Goal: Task Accomplishment & Management: Manage account settings

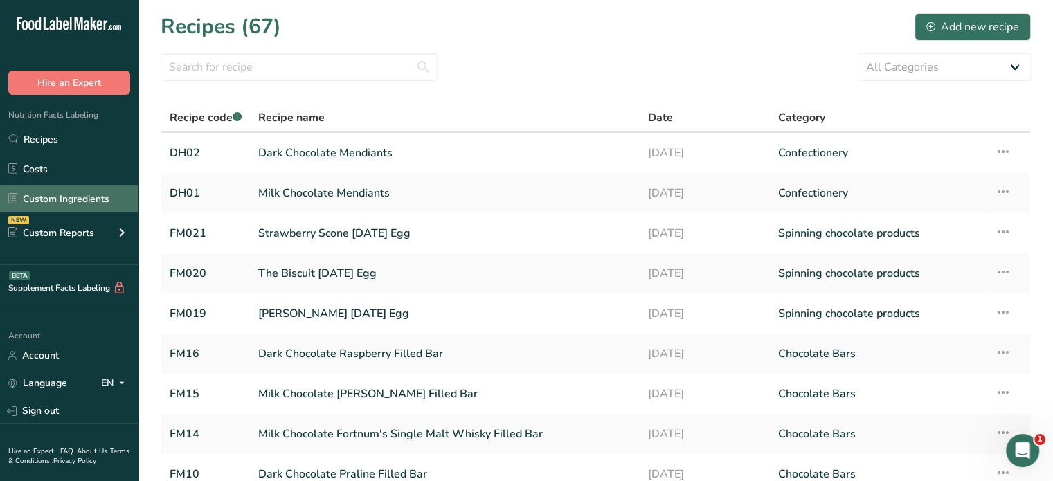
click at [62, 201] on link "Custom Ingredients" at bounding box center [69, 199] width 138 height 26
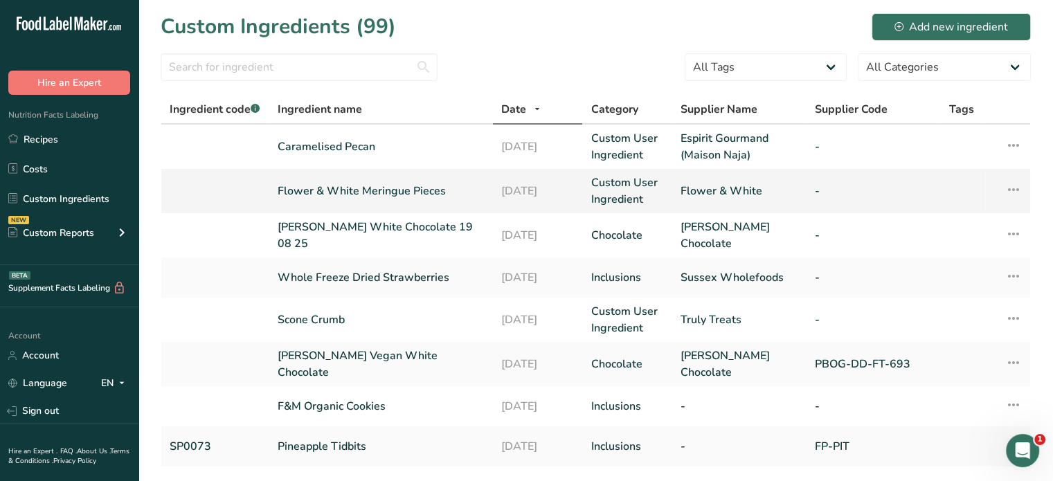
click at [339, 188] on link "Flower & White Meringue Pieces" at bounding box center [381, 191] width 207 height 17
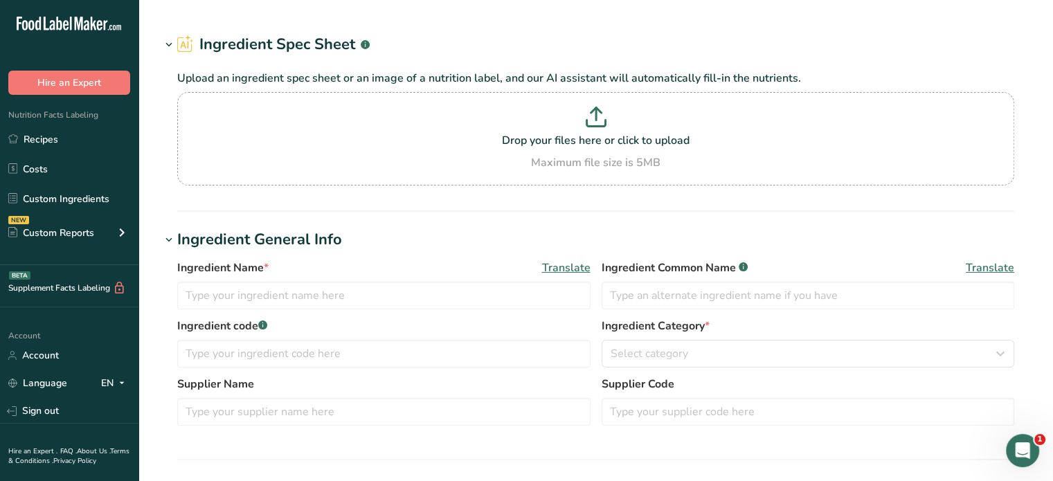
type input "Flower & White Meringue Pieces"
type input "Meringue Pieces"
type input "Flower & White"
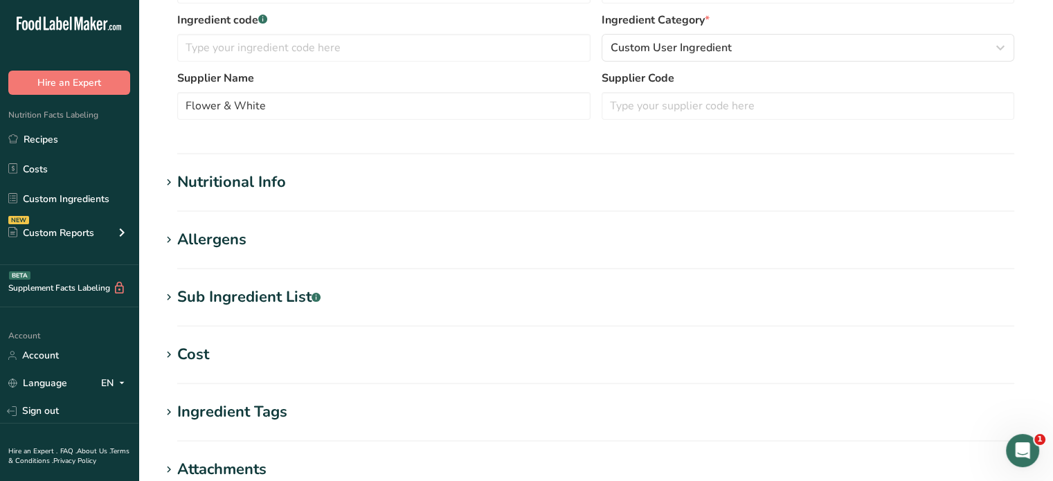
scroll to position [346, 0]
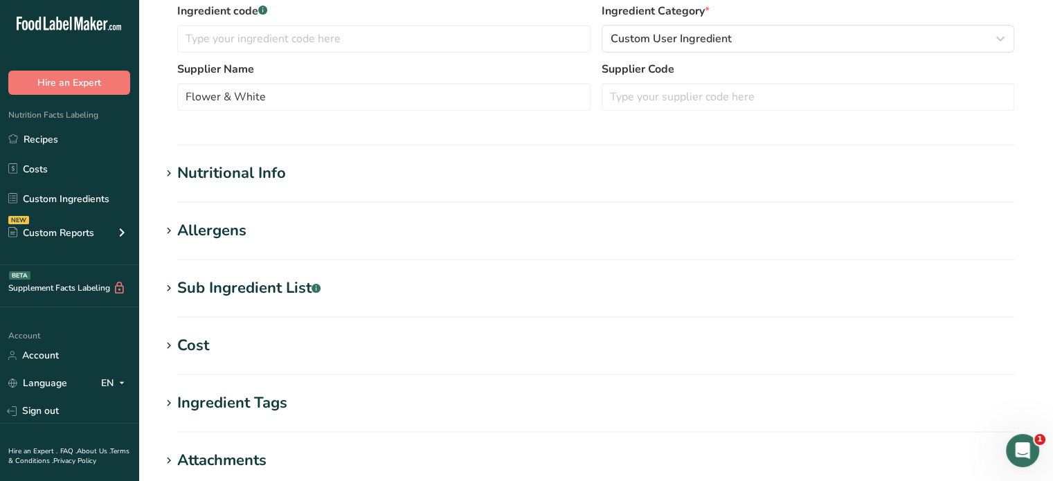
click at [172, 171] on icon at bounding box center [169, 173] width 12 height 19
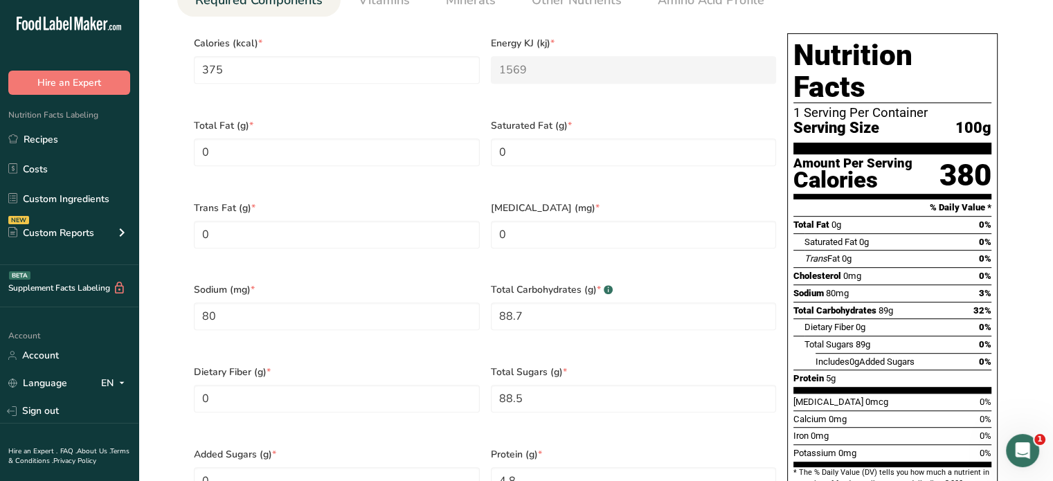
scroll to position [623, 0]
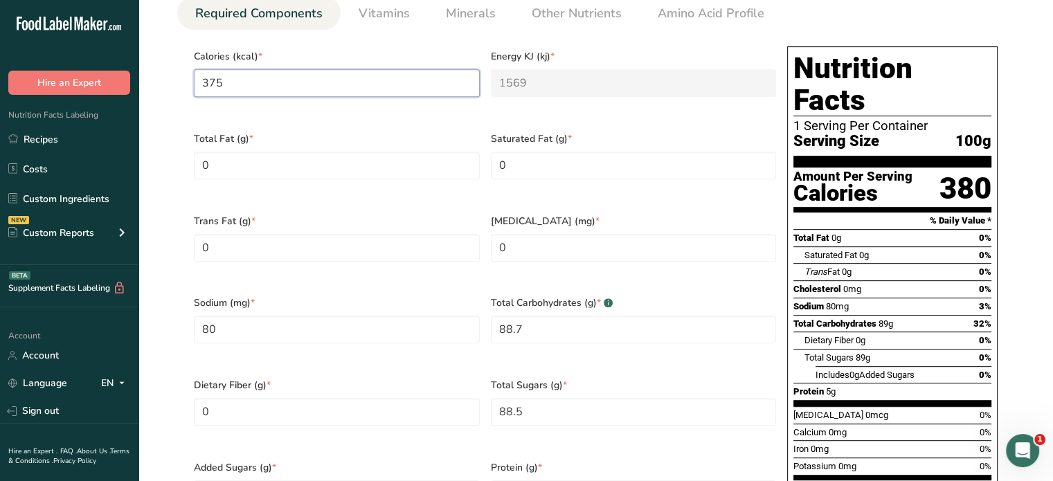
click at [267, 87] on input "375" at bounding box center [337, 83] width 286 height 28
type input "37"
type KJ "154.8"
type input "378"
type KJ "1581.6"
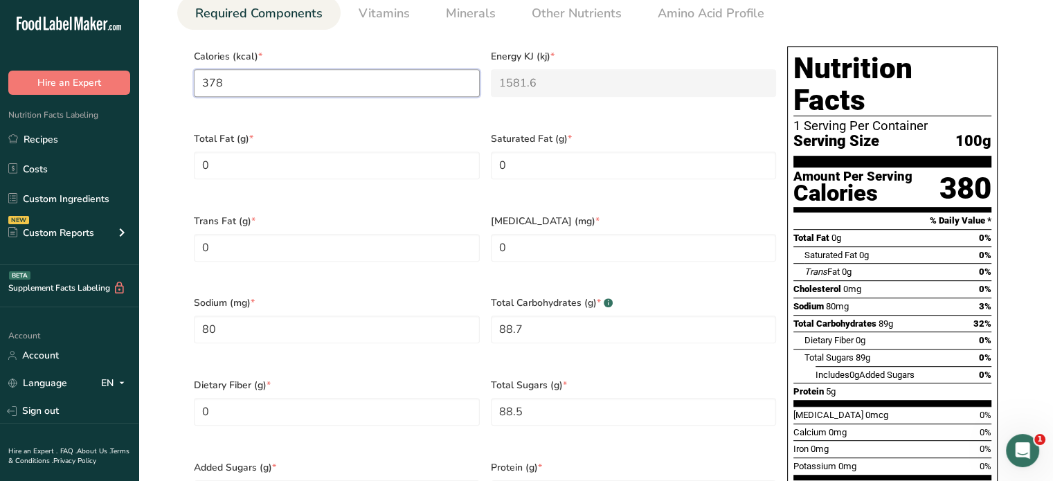
type input "378"
click at [262, 106] on div "Calories (kcal) * 378" at bounding box center [336, 82] width 297 height 82
click at [228, 109] on div "Calories (kcal) * 378" at bounding box center [336, 82] width 297 height 82
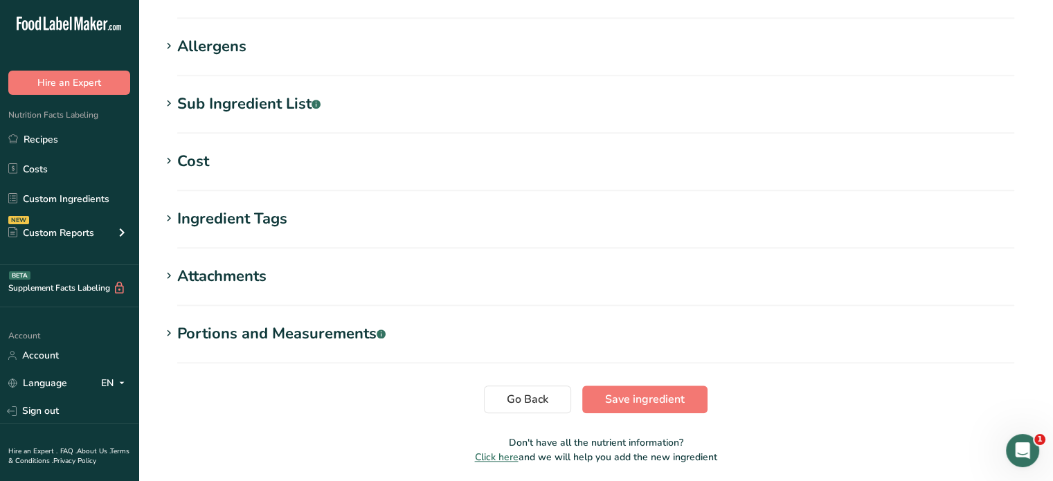
scroll to position [1191, 0]
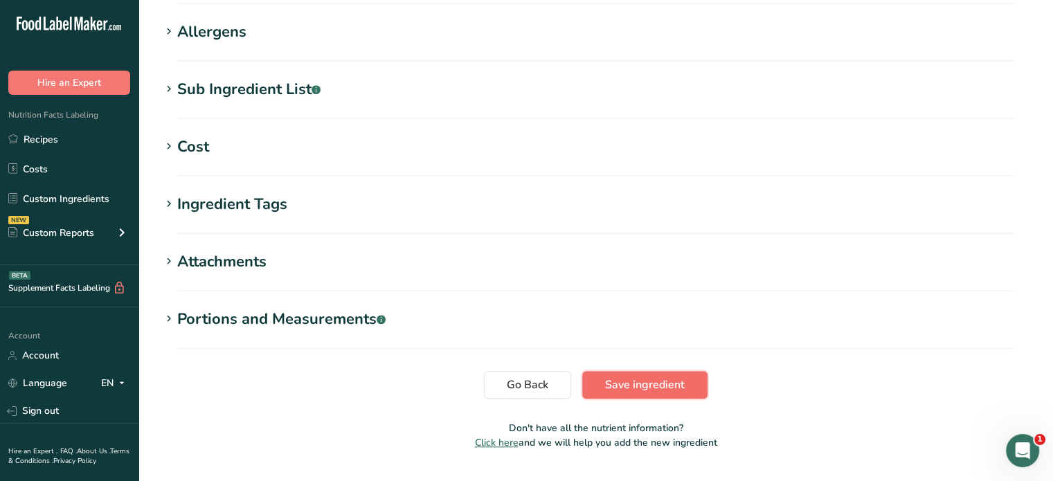
click at [616, 371] on button "Save ingredient" at bounding box center [644, 385] width 125 height 28
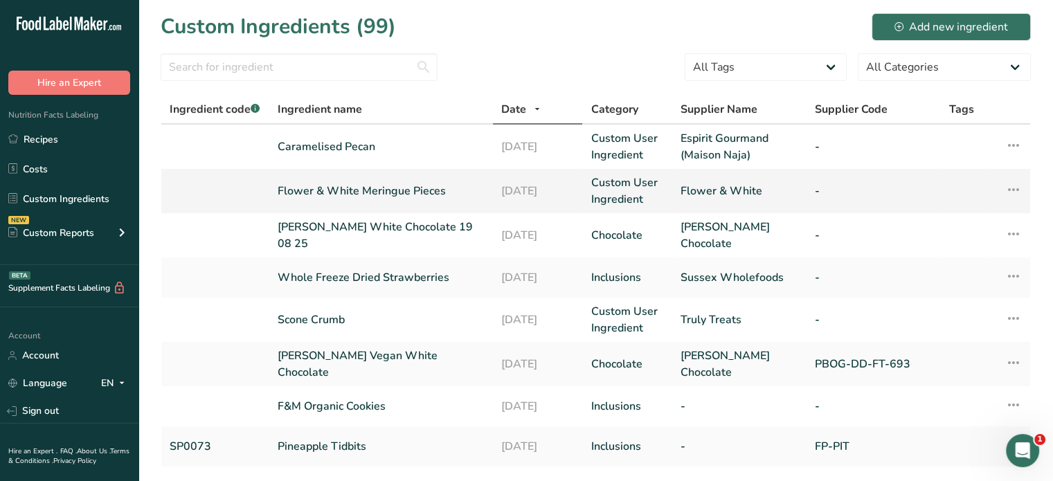
click at [353, 193] on link "Flower & White Meringue Pieces" at bounding box center [381, 191] width 207 height 17
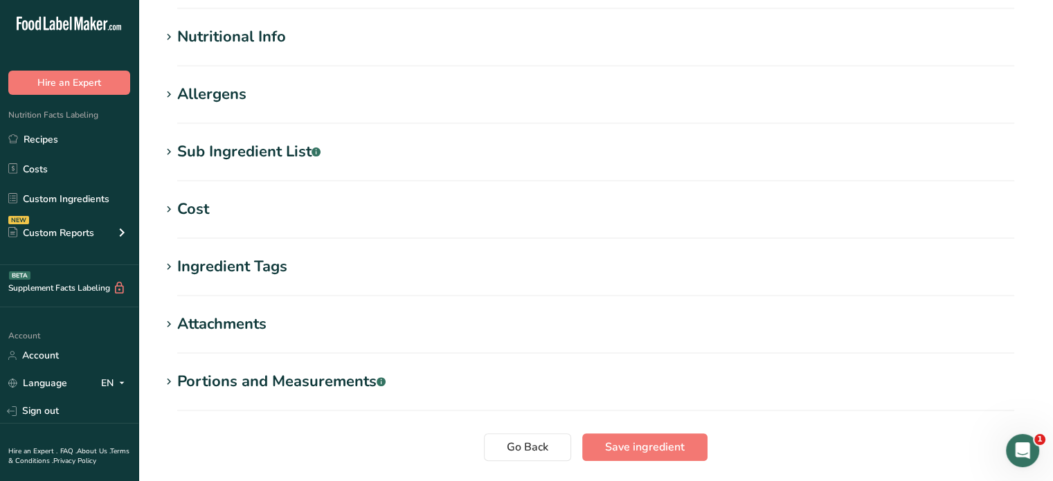
scroll to position [485, 0]
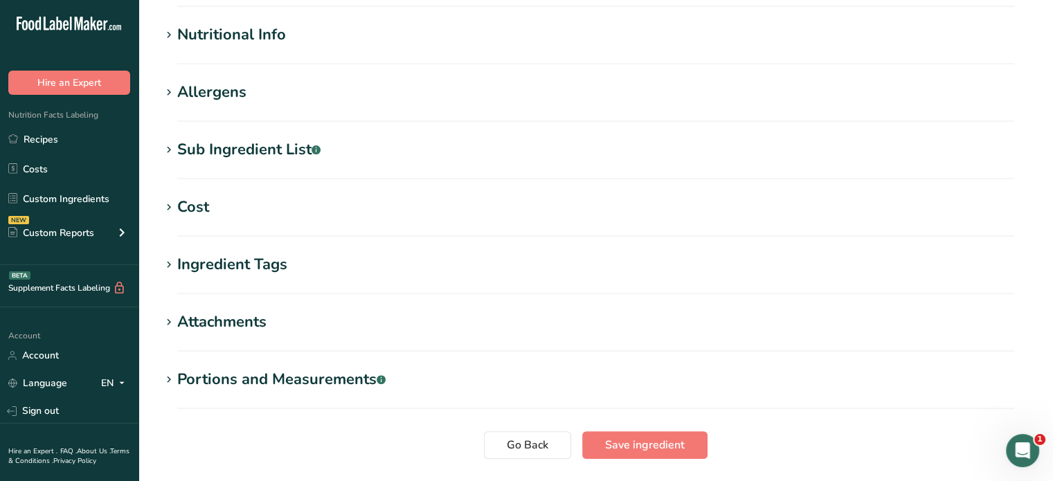
click at [170, 35] on icon at bounding box center [169, 35] width 12 height 19
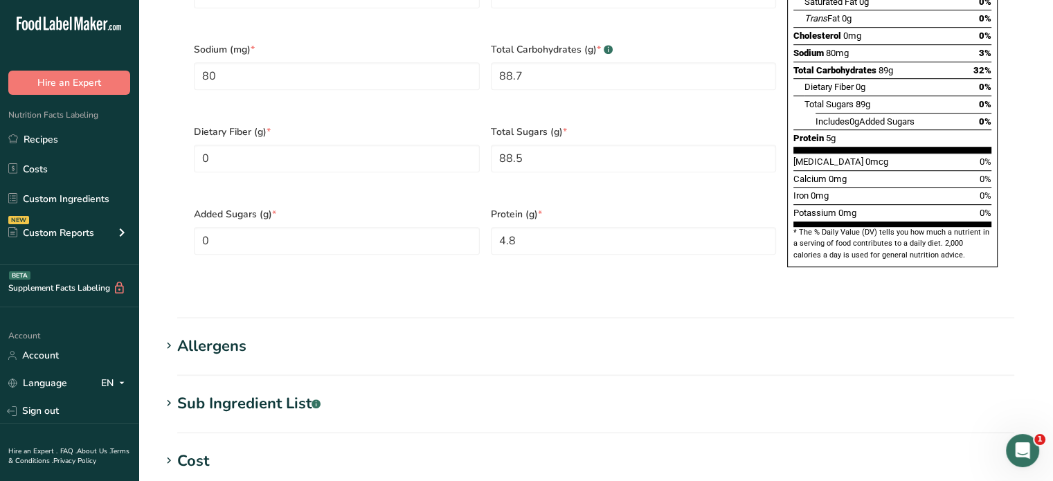
scroll to position [900, 0]
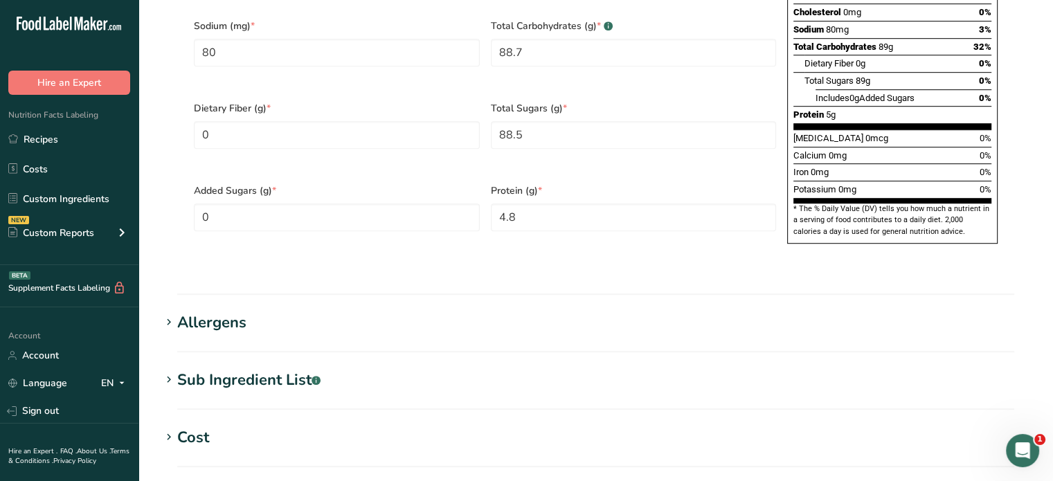
click at [174, 313] on icon at bounding box center [169, 322] width 12 height 19
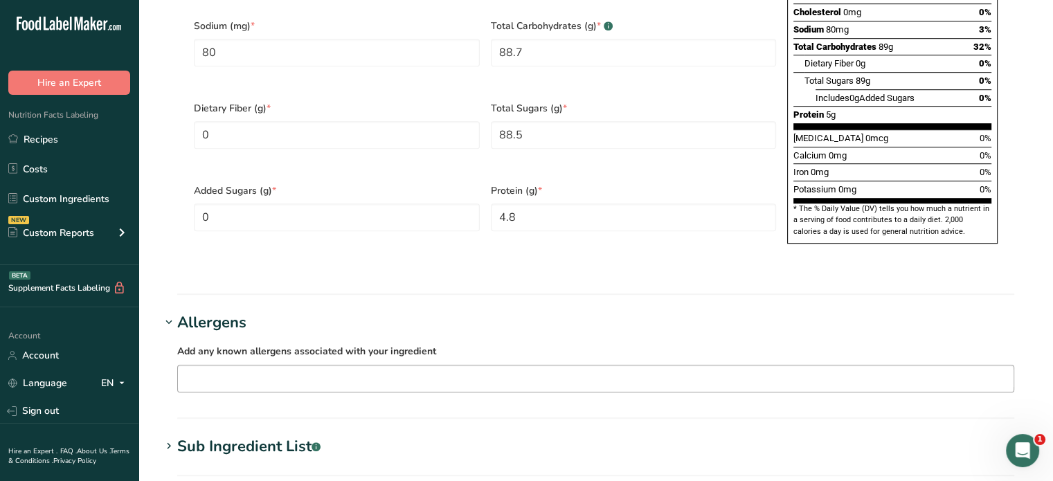
click at [245, 368] on input "text" at bounding box center [596, 378] width 836 height 21
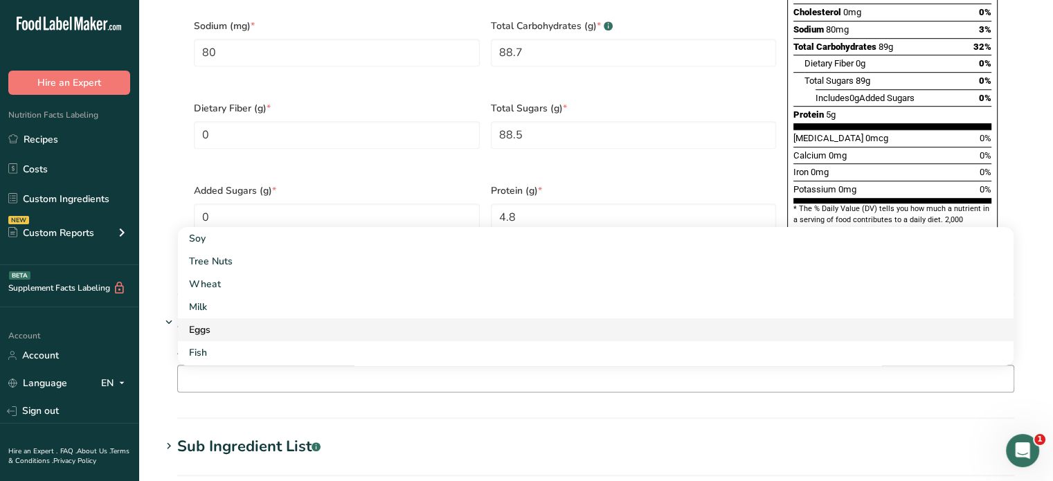
click at [226, 323] on div "Eggs" at bounding box center [584, 330] width 791 height 15
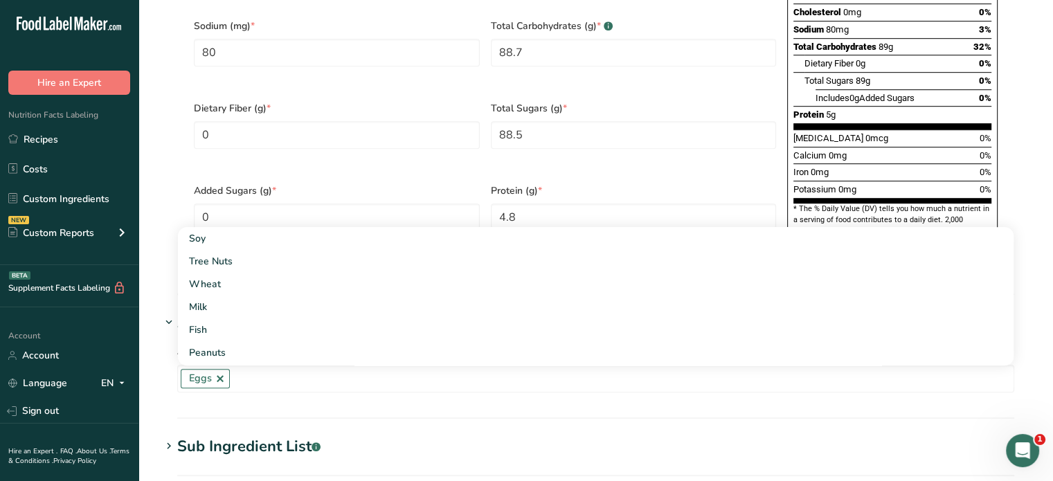
click at [192, 368] on section "Allergens Add any known allergens associated with your ingredient Eggs Soy Tree…" at bounding box center [596, 365] width 870 height 107
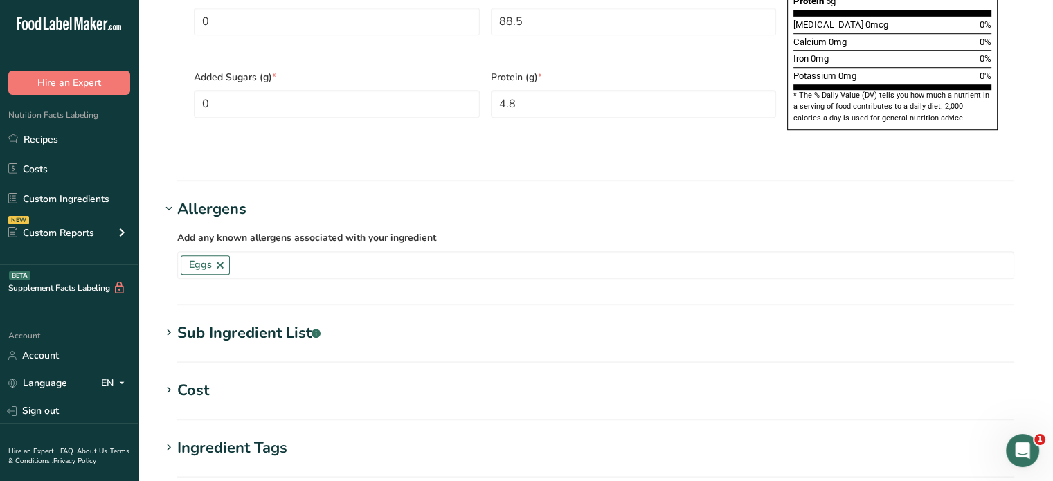
scroll to position [1038, 0]
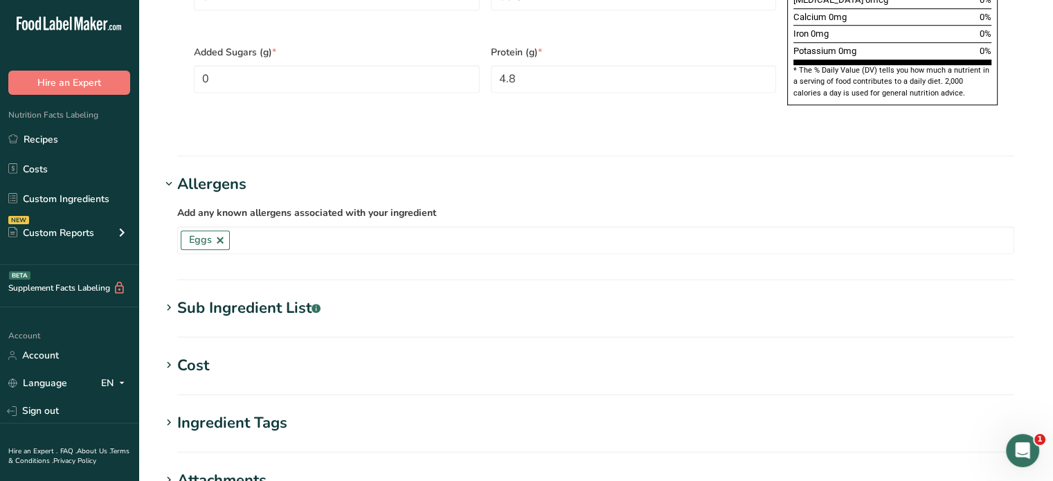
click at [170, 298] on icon at bounding box center [169, 307] width 12 height 19
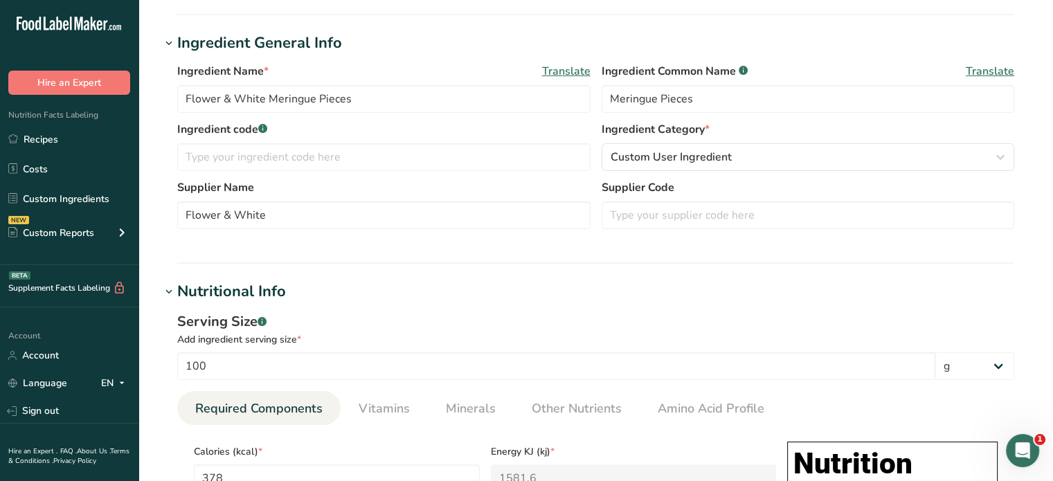
scroll to position [208, 0]
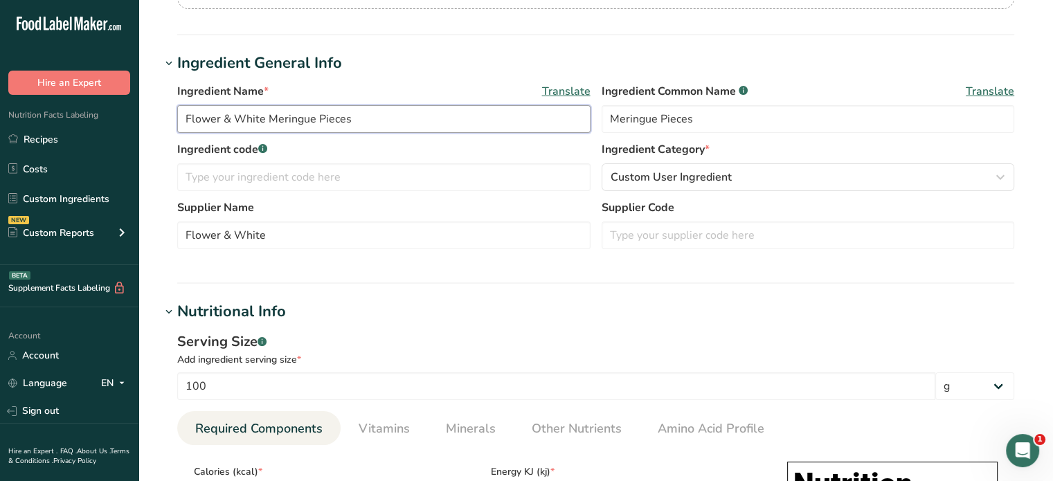
click at [269, 122] on input "Flower & White Meringue Pieces" at bounding box center [383, 119] width 413 height 28
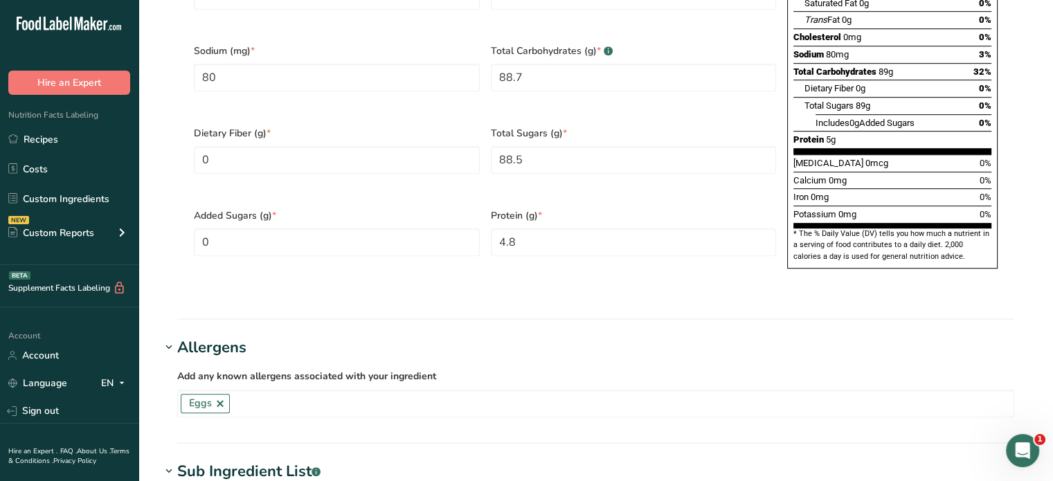
scroll to position [1177, 0]
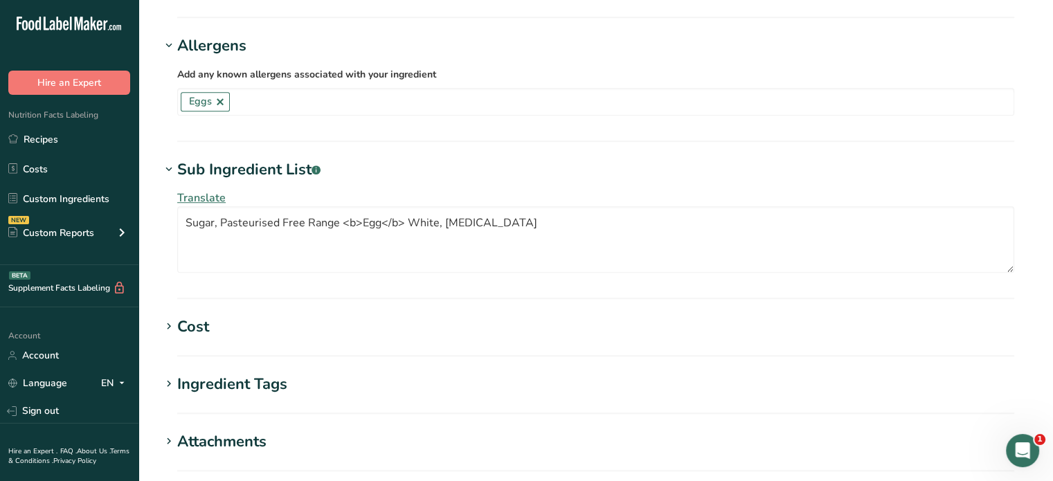
type input "Flower & White Plain Meringue Pieces"
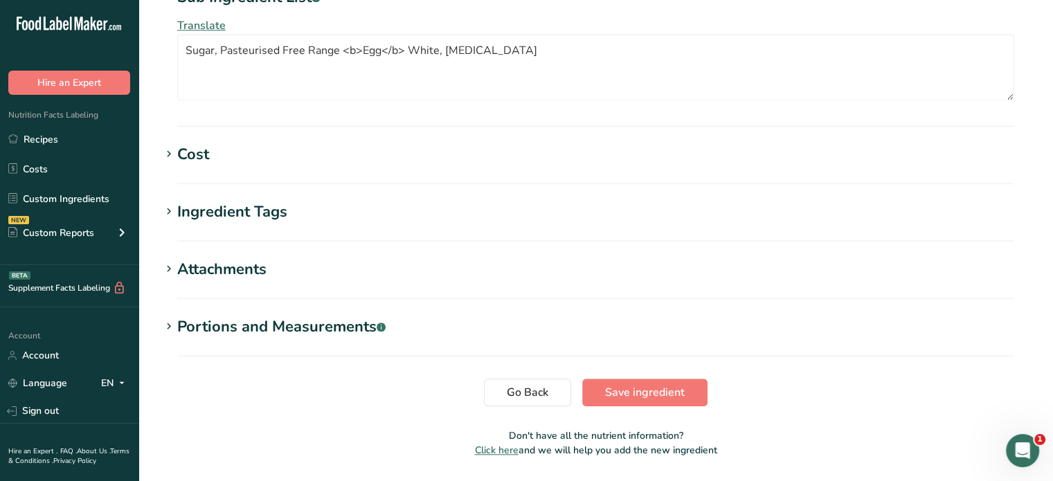
scroll to position [1357, 0]
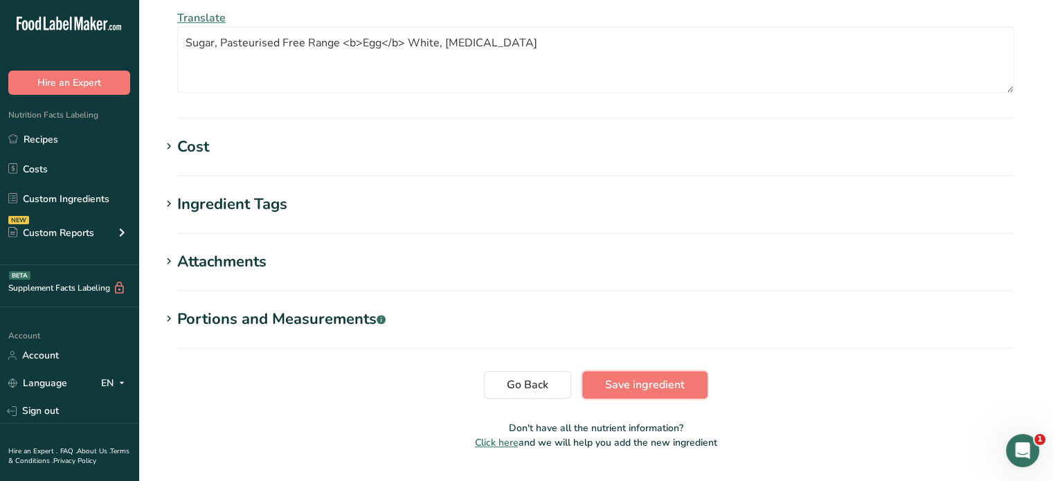
click at [622, 377] on span "Save ingredient" at bounding box center [645, 385] width 80 height 17
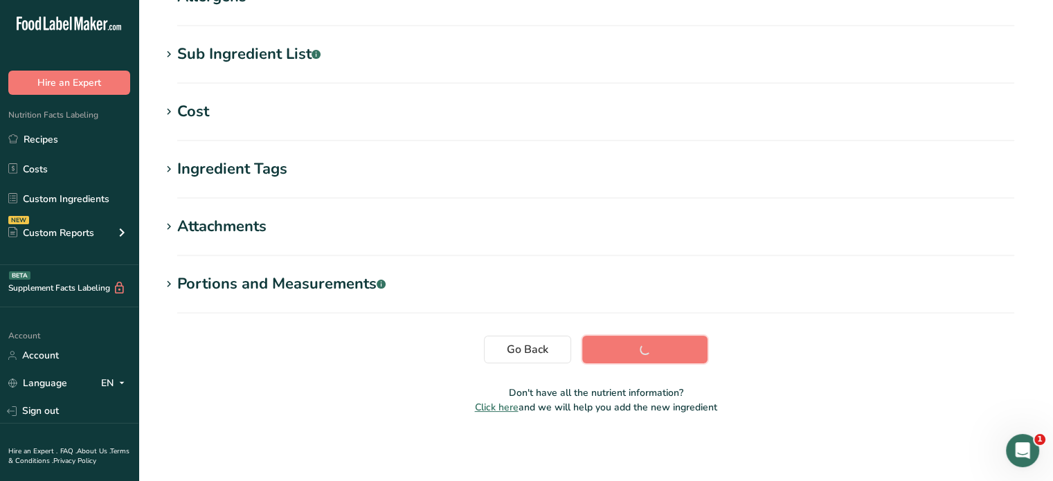
scroll to position [251, 0]
